Goal: Check status: Check status

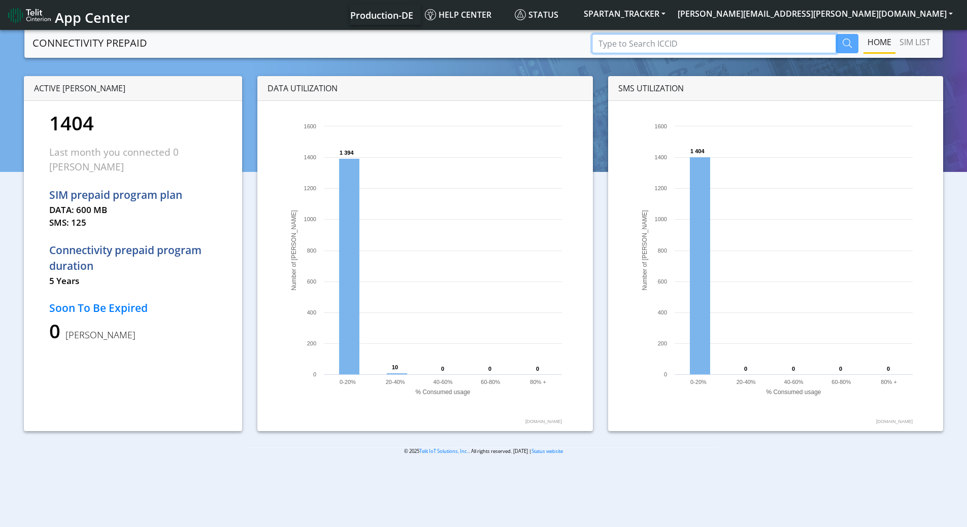
click at [773, 43] on input "Type to Search ICCID" at bounding box center [714, 43] width 244 height 19
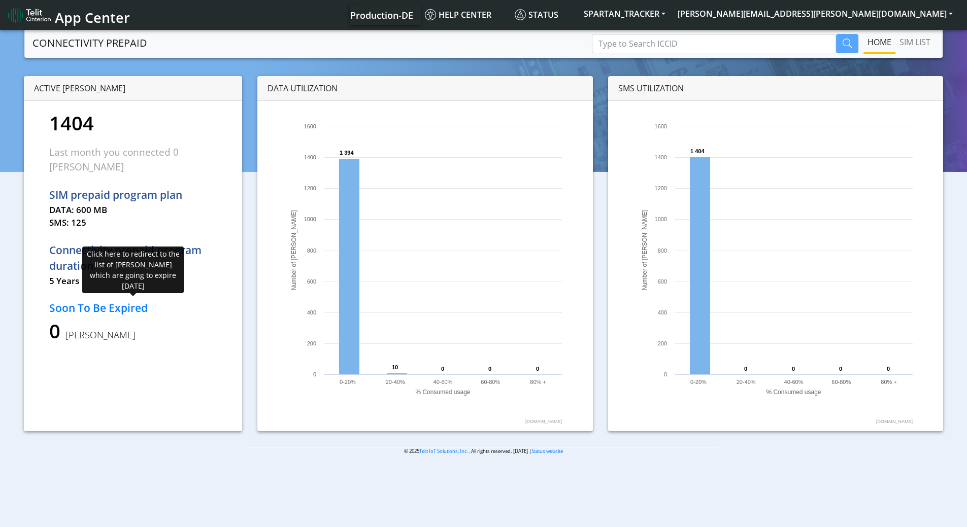
click at [109, 301] on p "Soon To Be Expired" at bounding box center [133, 309] width 168 height 16
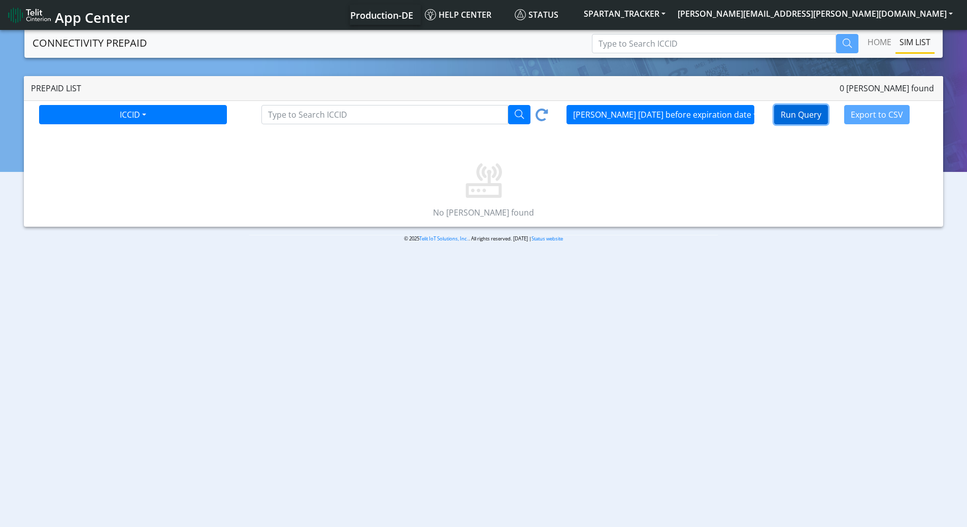
click at [796, 122] on button "Run Query" at bounding box center [801, 114] width 54 height 19
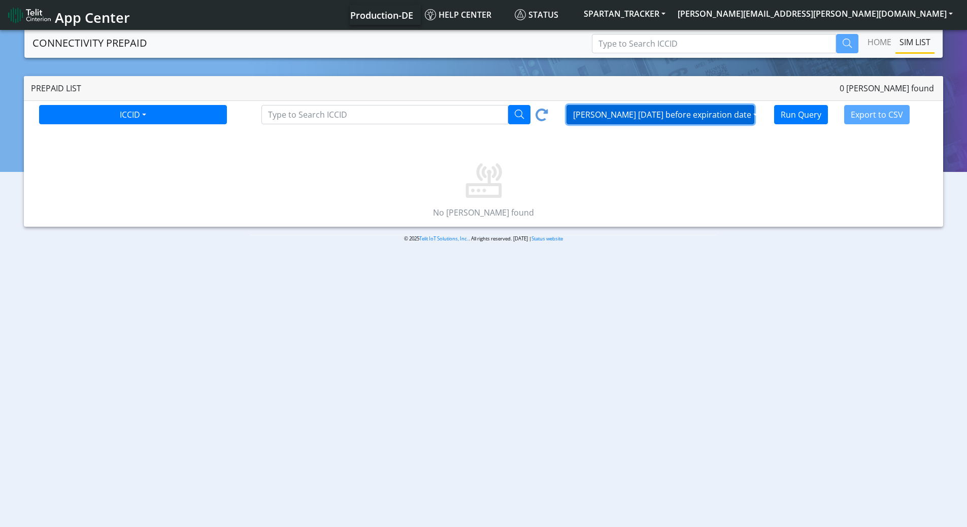
click at [685, 114] on button "[PERSON_NAME] [DATE] before expiration date" at bounding box center [661, 114] width 188 height 19
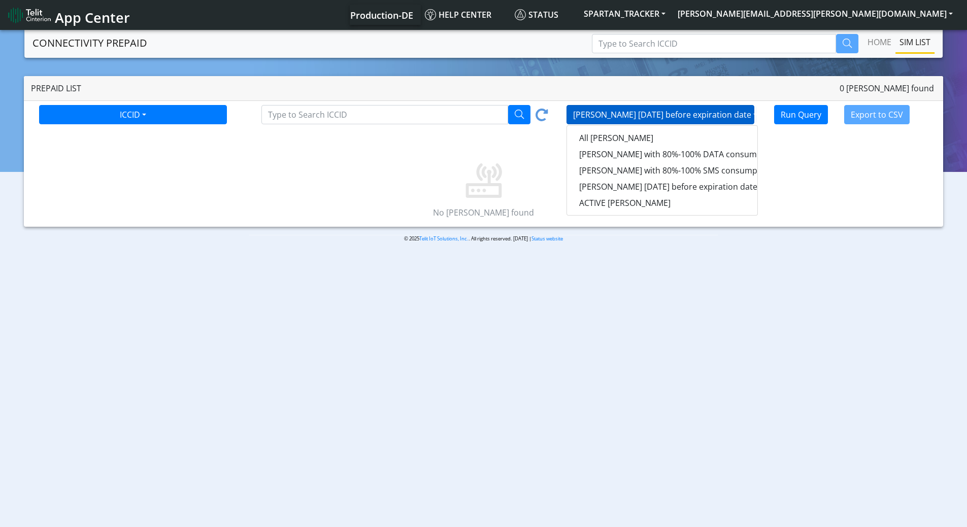
click at [640, 261] on body "App Center Production-DE Help center Status SPARTAN_TRACKER [PERSON_NAME][EMAIL…" at bounding box center [483, 279] width 967 height 503
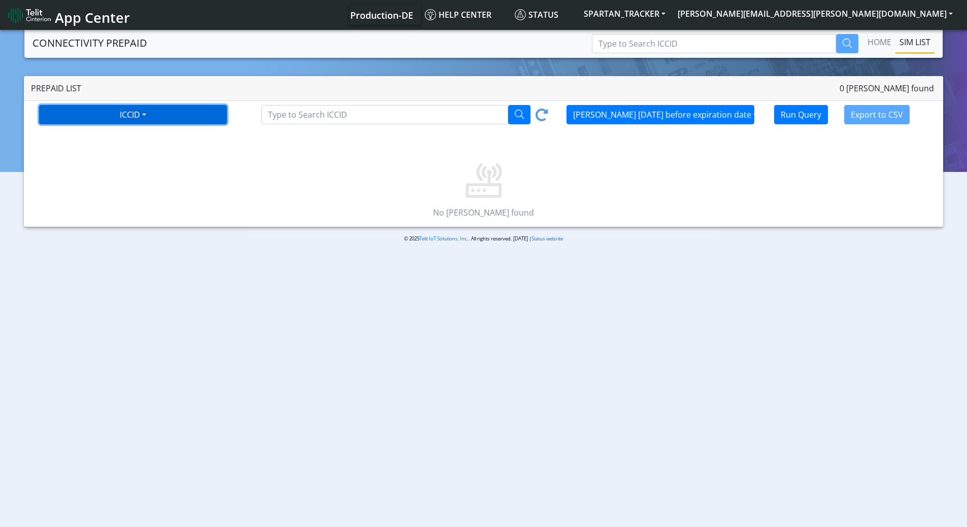
click at [120, 115] on button "ICCID" at bounding box center [133, 114] width 188 height 19
click at [290, 176] on p at bounding box center [483, 166] width 919 height 65
